Goal: Task Accomplishment & Management: Manage account settings

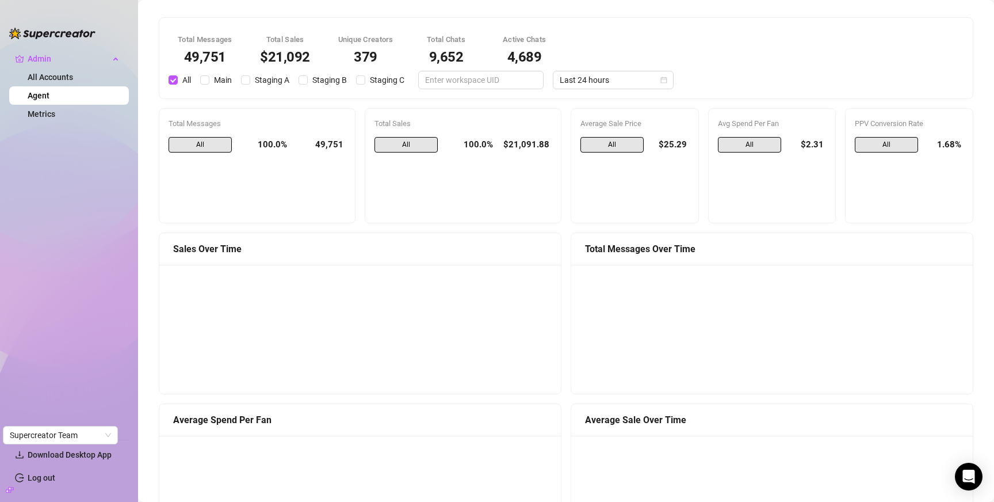
scroll to position [47, 0]
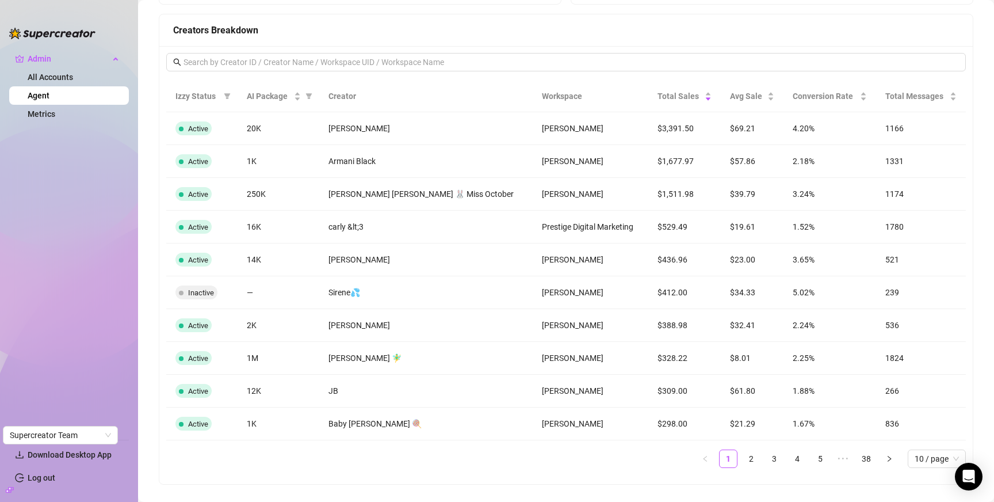
scroll to position [1073, 0]
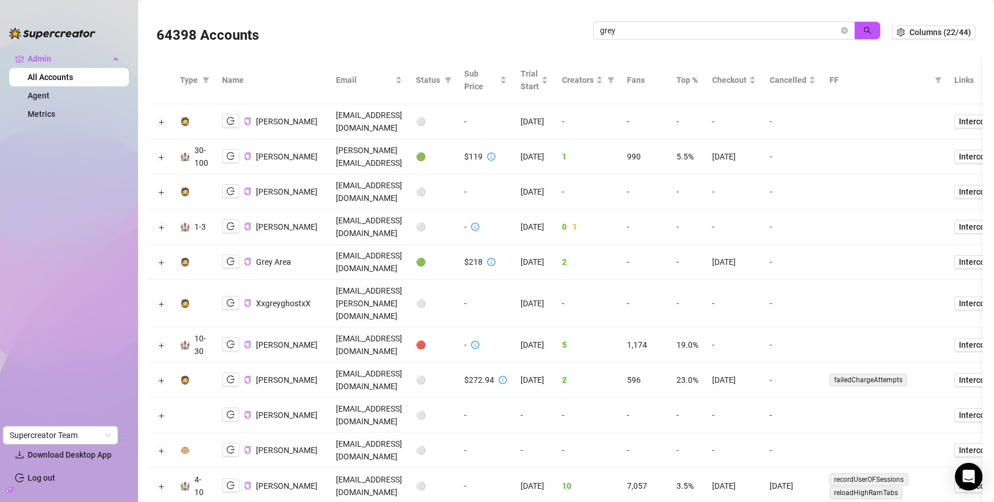
scroll to position [160, 0]
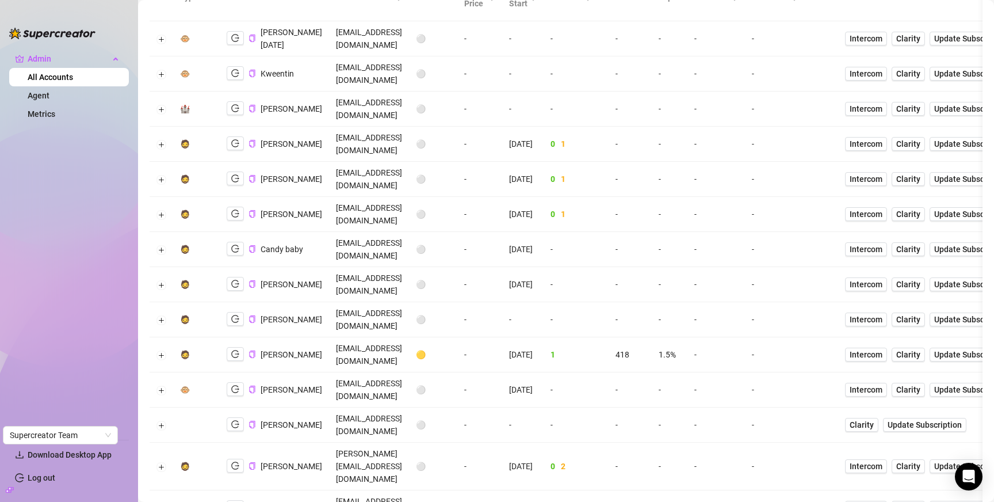
scroll to position [84, 0]
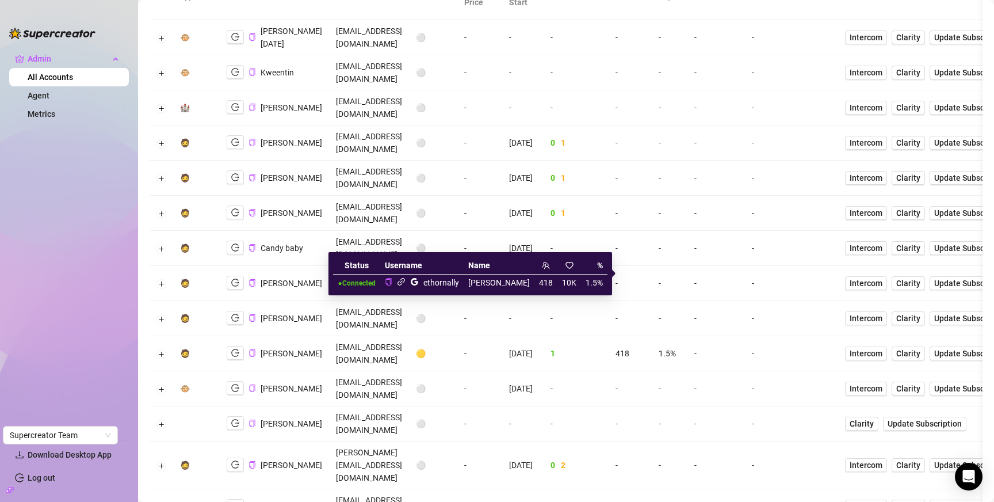
click at [406, 280] on icon "link" at bounding box center [401, 281] width 9 height 9
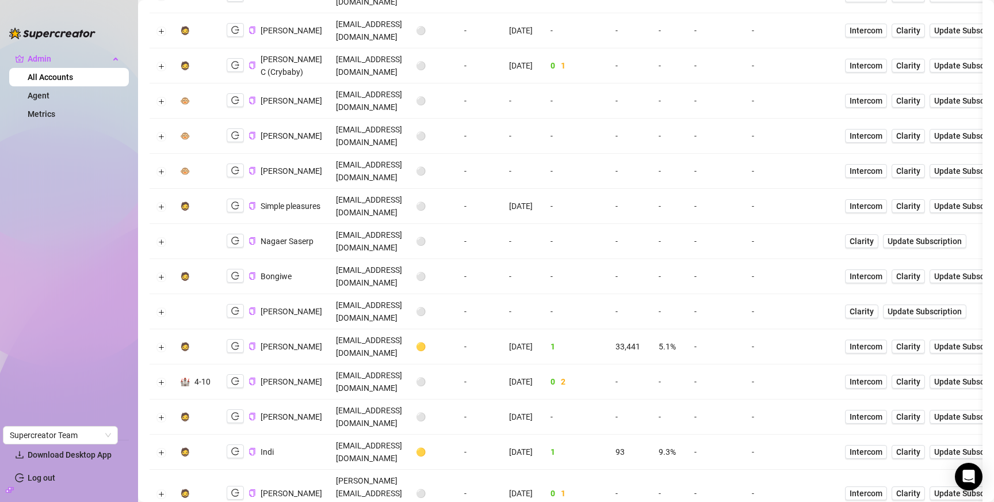
scroll to position [0, 0]
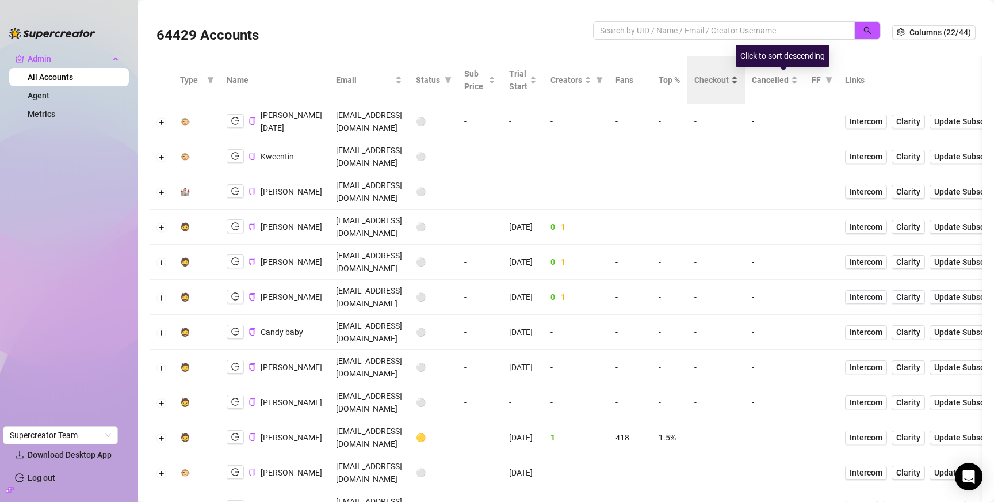
click at [729, 84] on span "Checkout" at bounding box center [711, 80] width 35 height 13
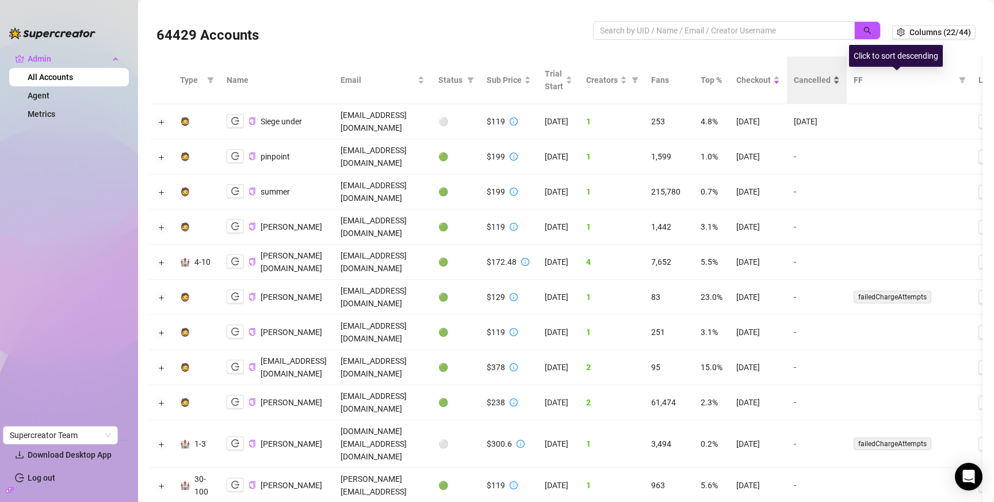
click at [831, 85] on span "Cancelled" at bounding box center [812, 80] width 37 height 13
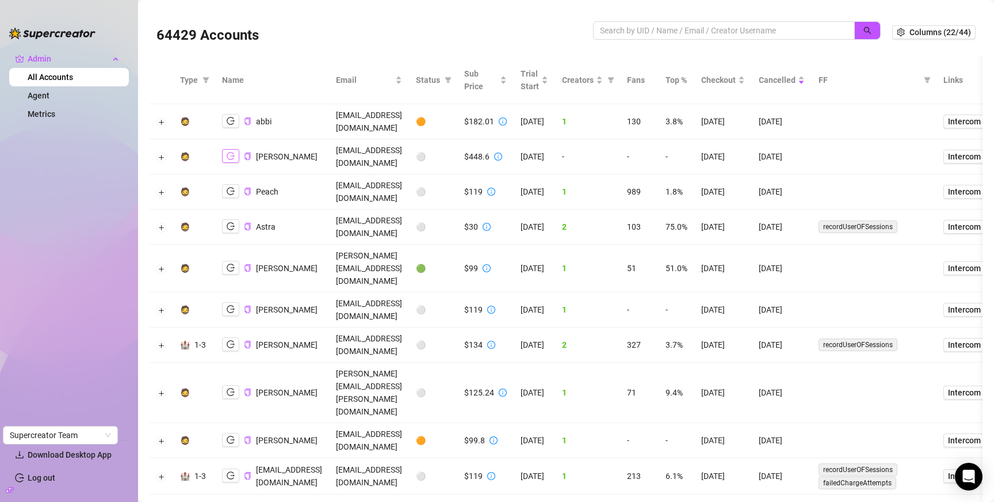
click at [227, 149] on button "button" at bounding box center [230, 156] width 17 height 14
click at [250, 152] on icon "copy" at bounding box center [247, 155] width 6 height 7
click at [159, 152] on button "Expand row" at bounding box center [161, 156] width 9 height 9
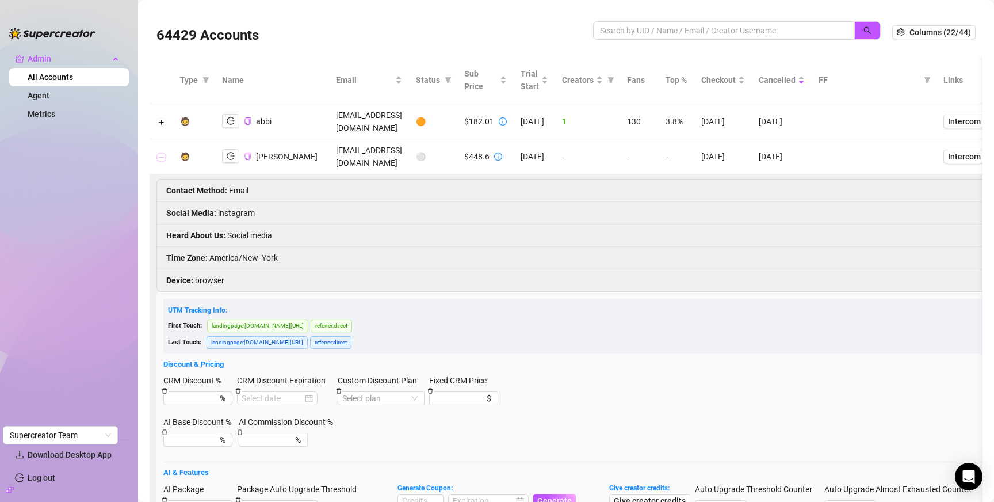
click at [162, 152] on button "Collapse row" at bounding box center [161, 156] width 9 height 9
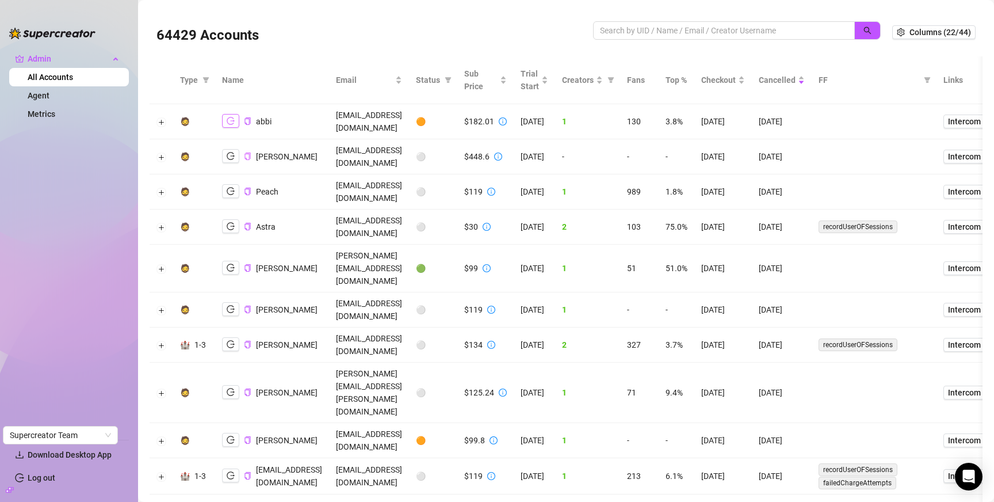
click at [234, 119] on icon "logout" at bounding box center [231, 121] width 8 height 8
click at [700, 31] on input "search" at bounding box center [719, 30] width 239 height 13
type input "jackson"
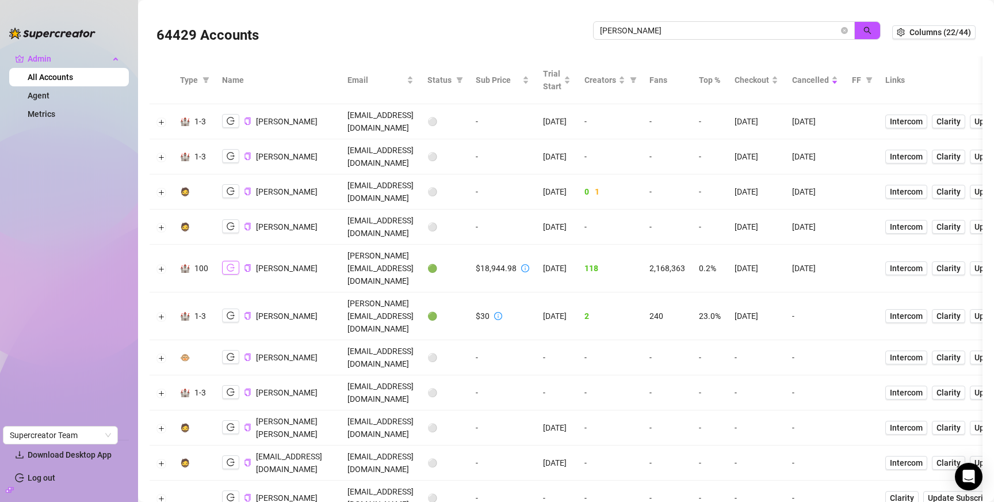
click at [231, 264] on icon "logout" at bounding box center [231, 267] width 8 height 7
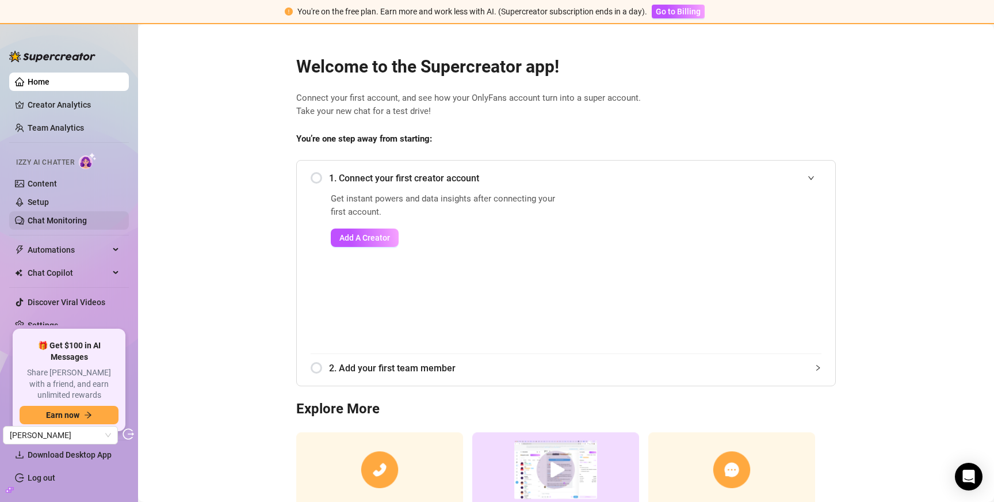
click at [47, 221] on link "Chat Monitoring" at bounding box center [57, 220] width 59 height 9
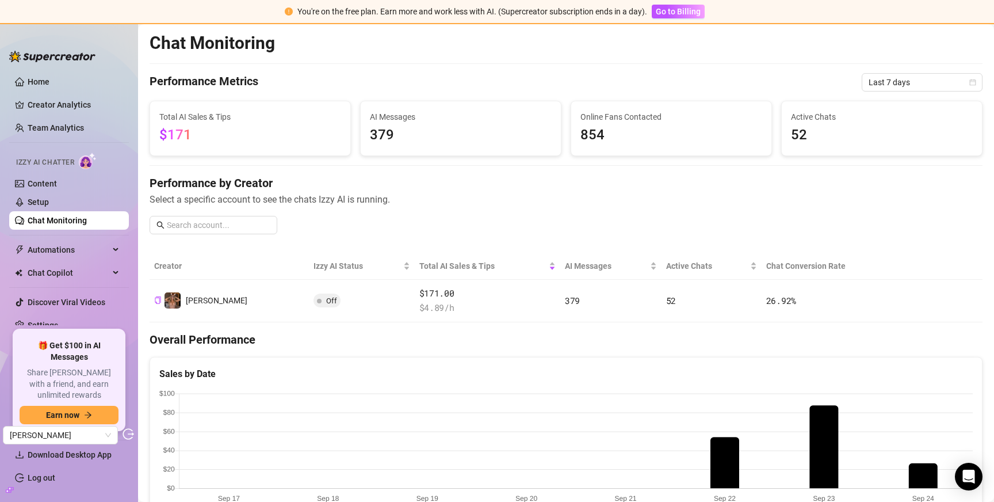
click at [915, 72] on div "Chat Monitoring Performance Metrics Last 7 days Total AI Sales & Tips $171 AI M…" at bounding box center [566, 420] width 833 height 777
click at [912, 83] on span "Last 7 days" at bounding box center [922, 82] width 107 height 17
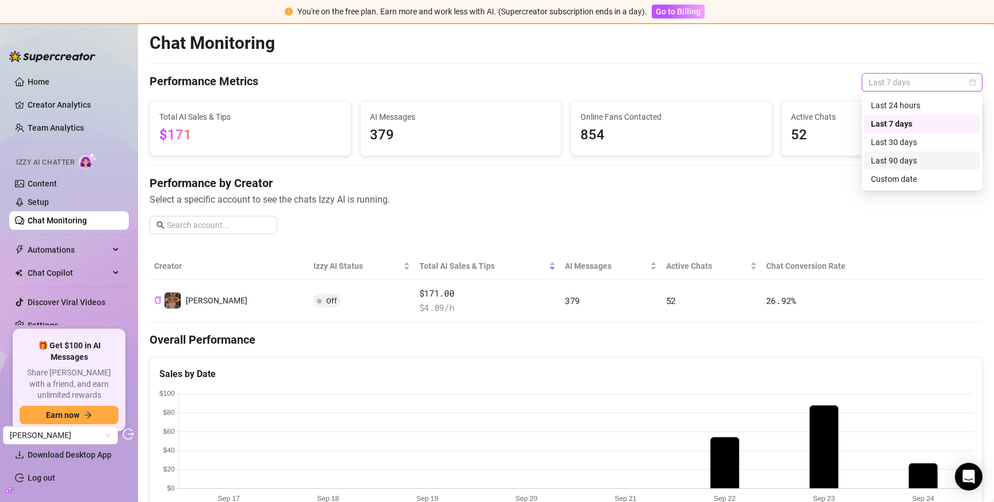
click at [915, 160] on div "Last 90 days" at bounding box center [922, 160] width 102 height 13
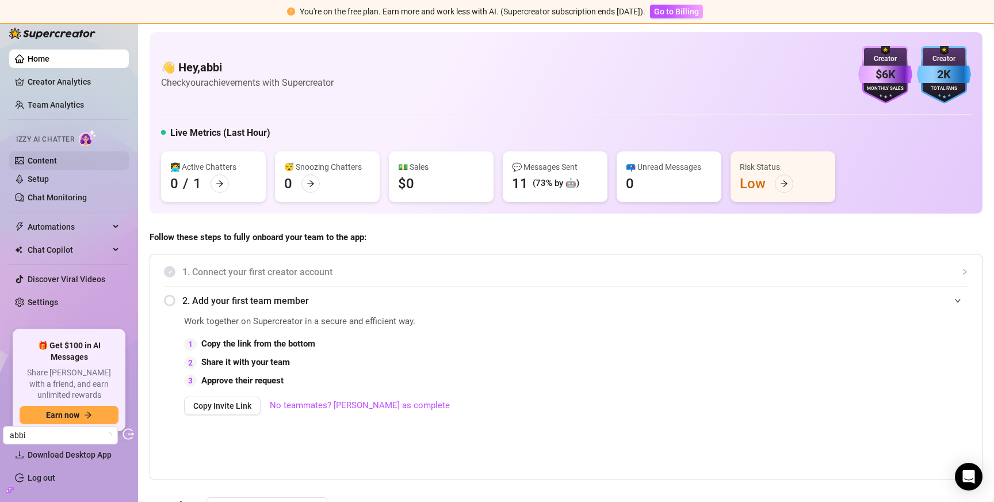
click at [49, 161] on link "Content" at bounding box center [42, 160] width 29 height 9
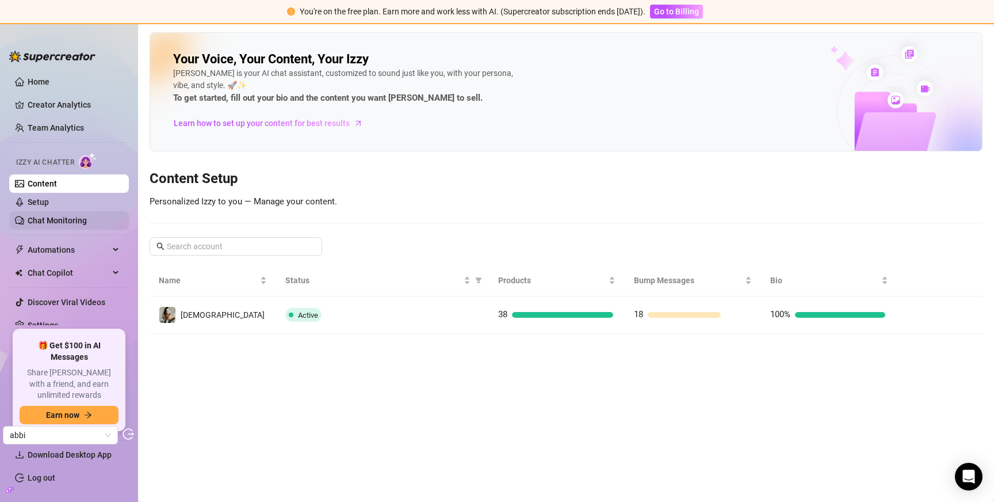
click at [56, 223] on link "Chat Monitoring" at bounding box center [57, 220] width 59 height 9
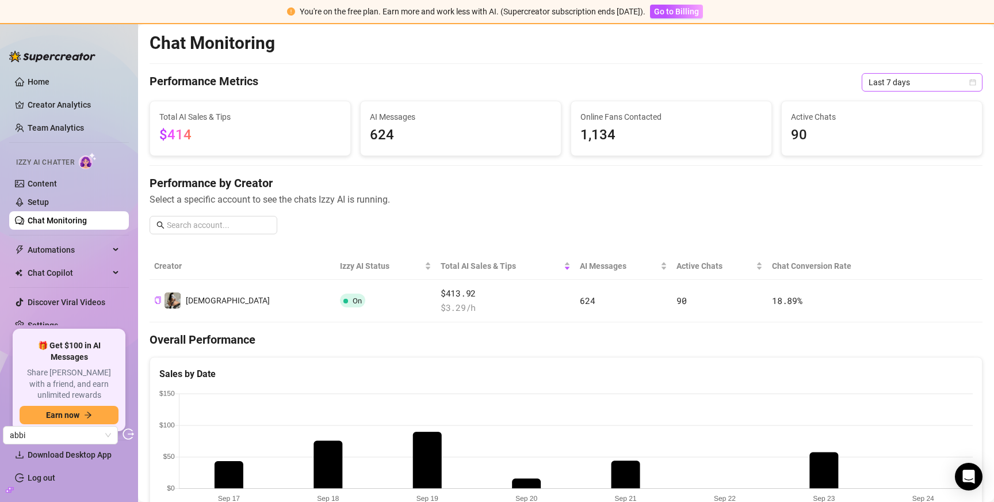
click at [910, 76] on span "Last 7 days" at bounding box center [922, 82] width 107 height 17
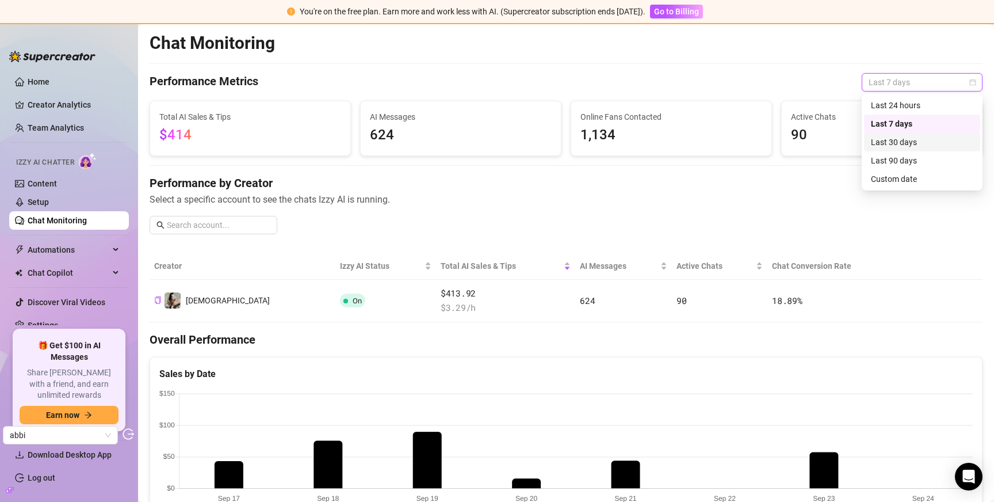
click at [910, 144] on div "Last 30 days" at bounding box center [922, 142] width 102 height 13
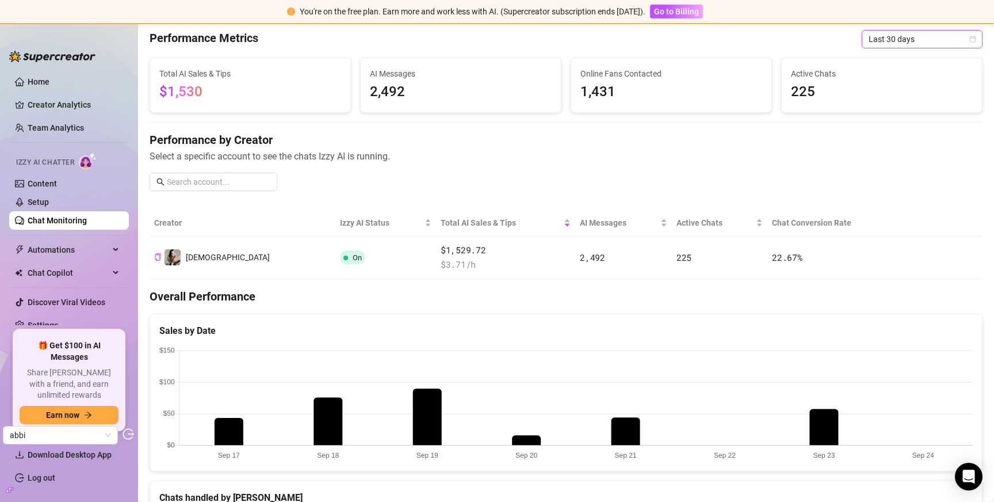
scroll to position [44, 0]
click at [49, 77] on link "Home" at bounding box center [39, 81] width 22 height 9
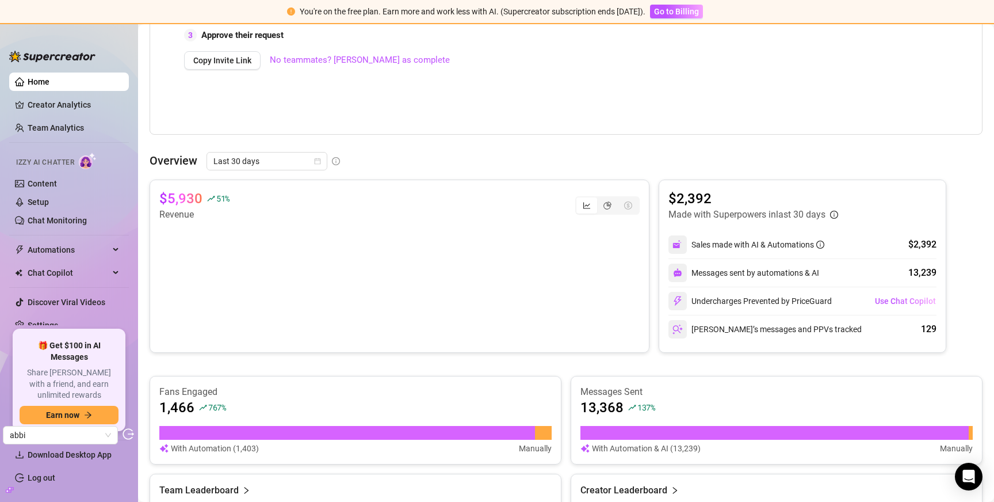
scroll to position [362, 0]
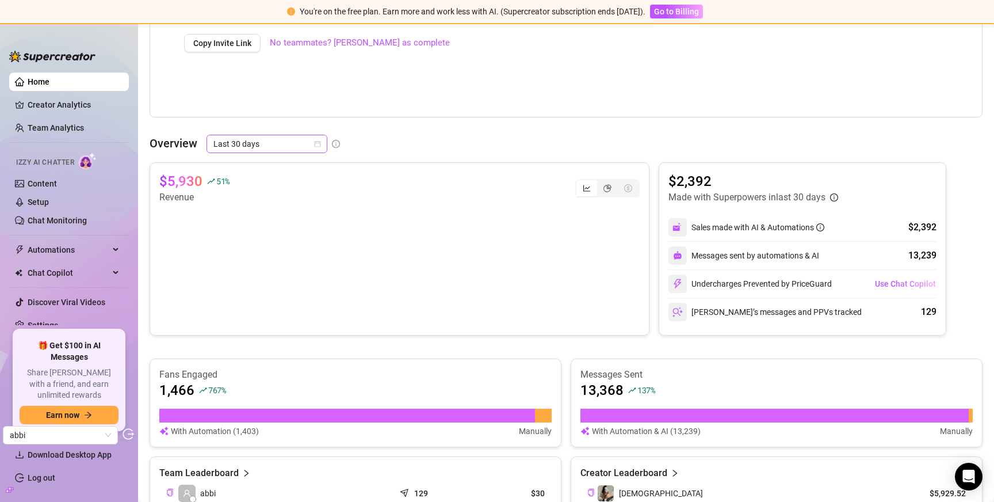
click at [304, 144] on span "Last 30 days" at bounding box center [266, 143] width 107 height 17
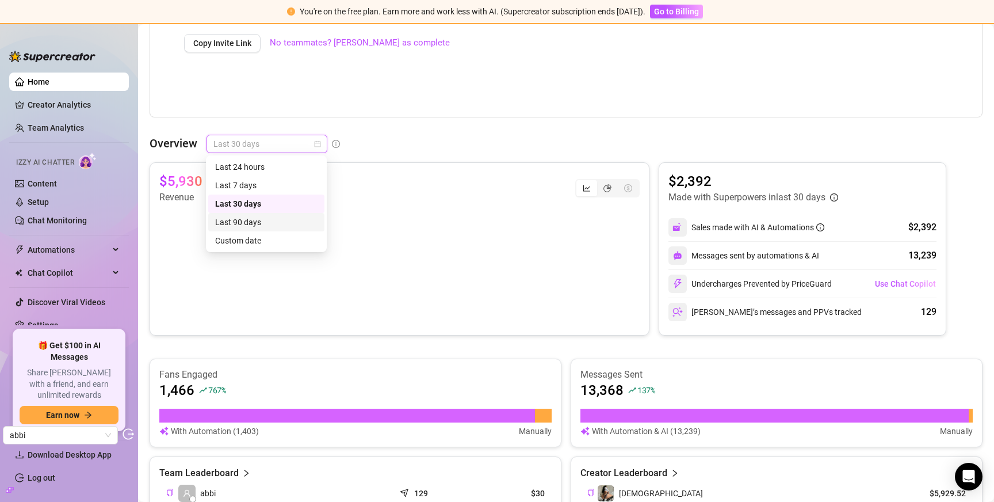
click at [304, 220] on div "Last 90 days" at bounding box center [266, 222] width 102 height 13
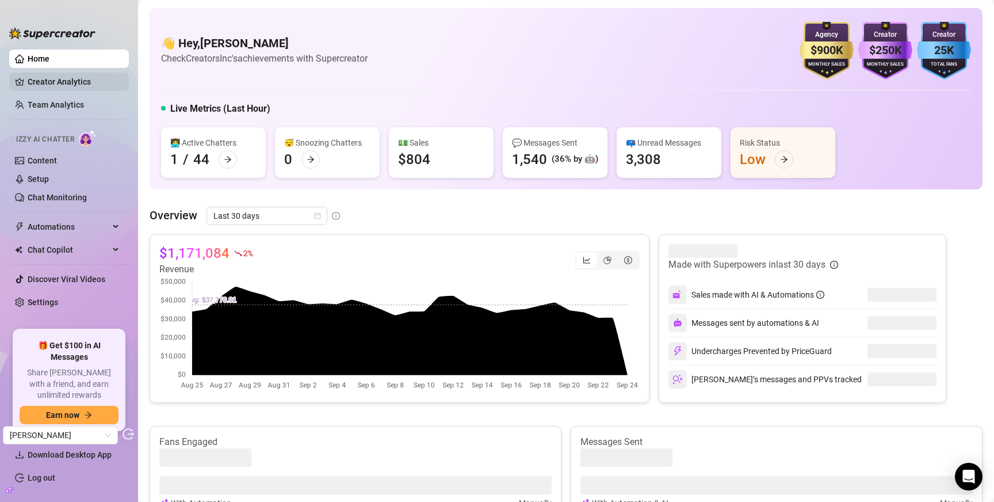
click at [44, 76] on link "Creator Analytics" at bounding box center [74, 81] width 92 height 18
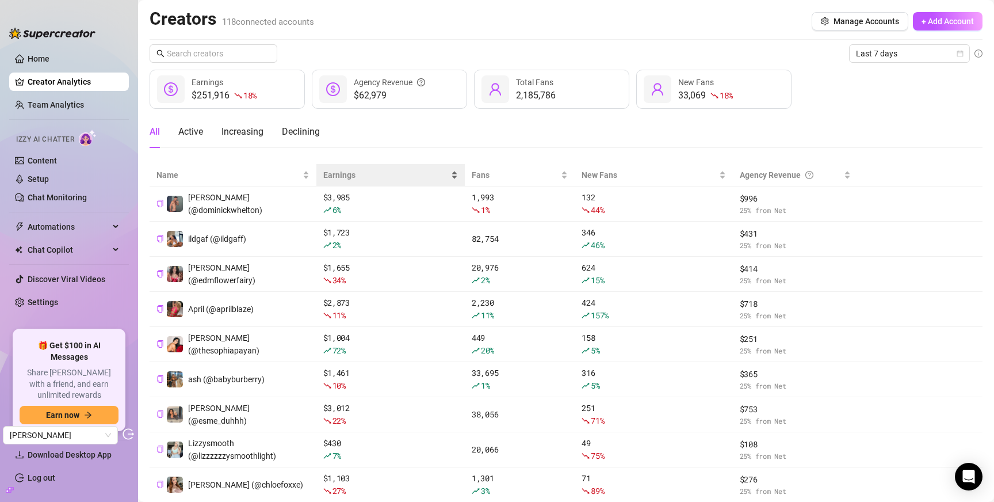
click at [334, 176] on span "Earnings" at bounding box center [385, 175] width 125 height 13
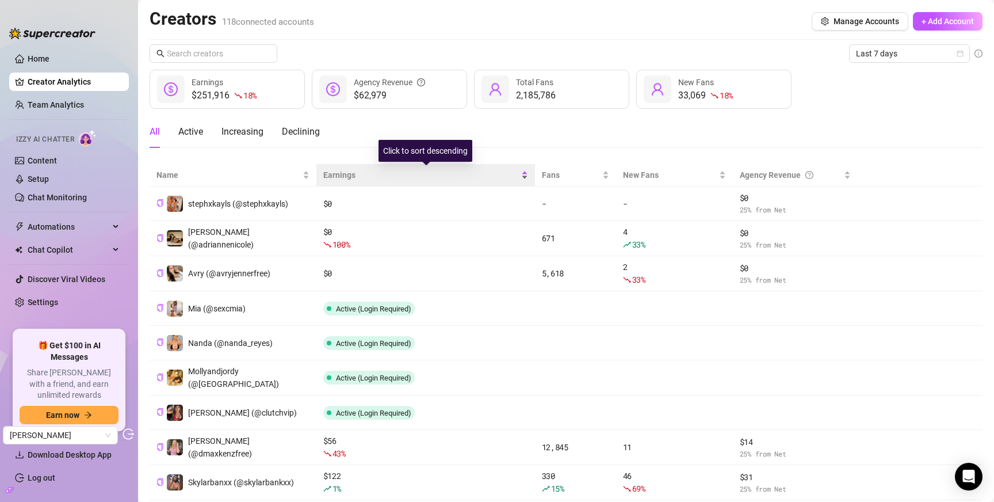
click at [334, 176] on span "Earnings" at bounding box center [421, 175] width 196 height 13
